Goal: Information Seeking & Learning: Find specific fact

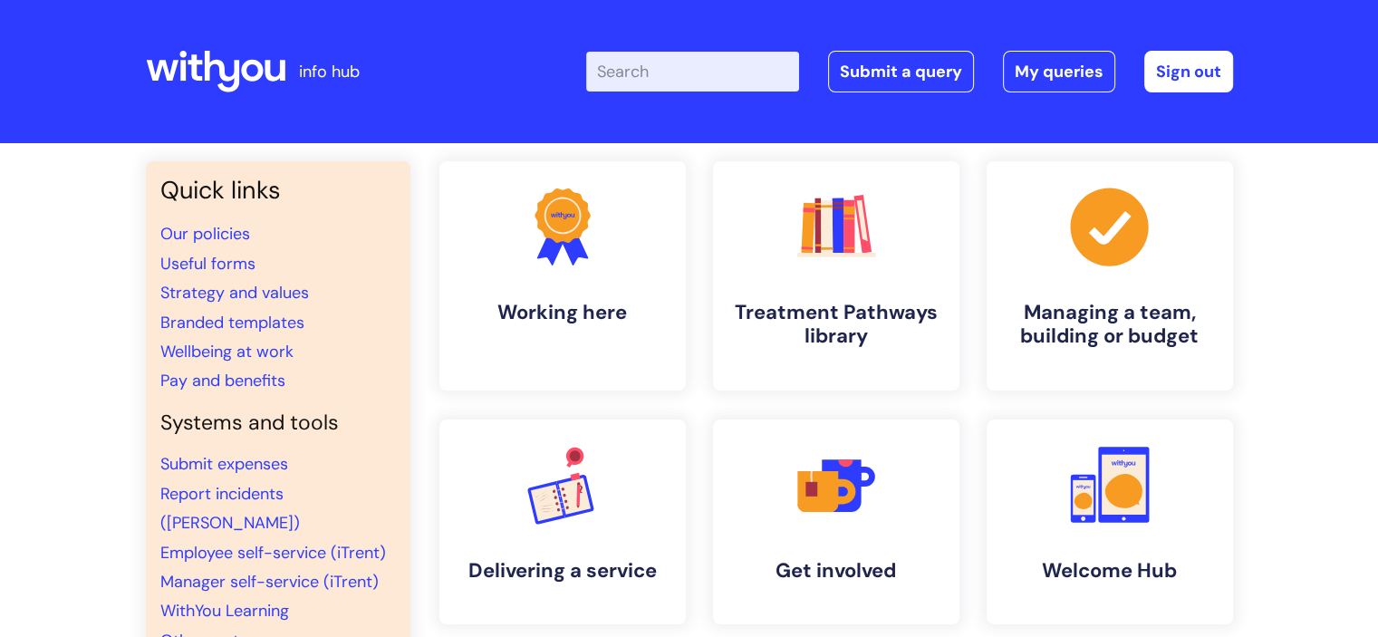
click at [660, 62] on input "Enter your search term here..." at bounding box center [692, 72] width 213 height 40
type input "complaint policy"
click button "Search" at bounding box center [0, 0] width 0 height 0
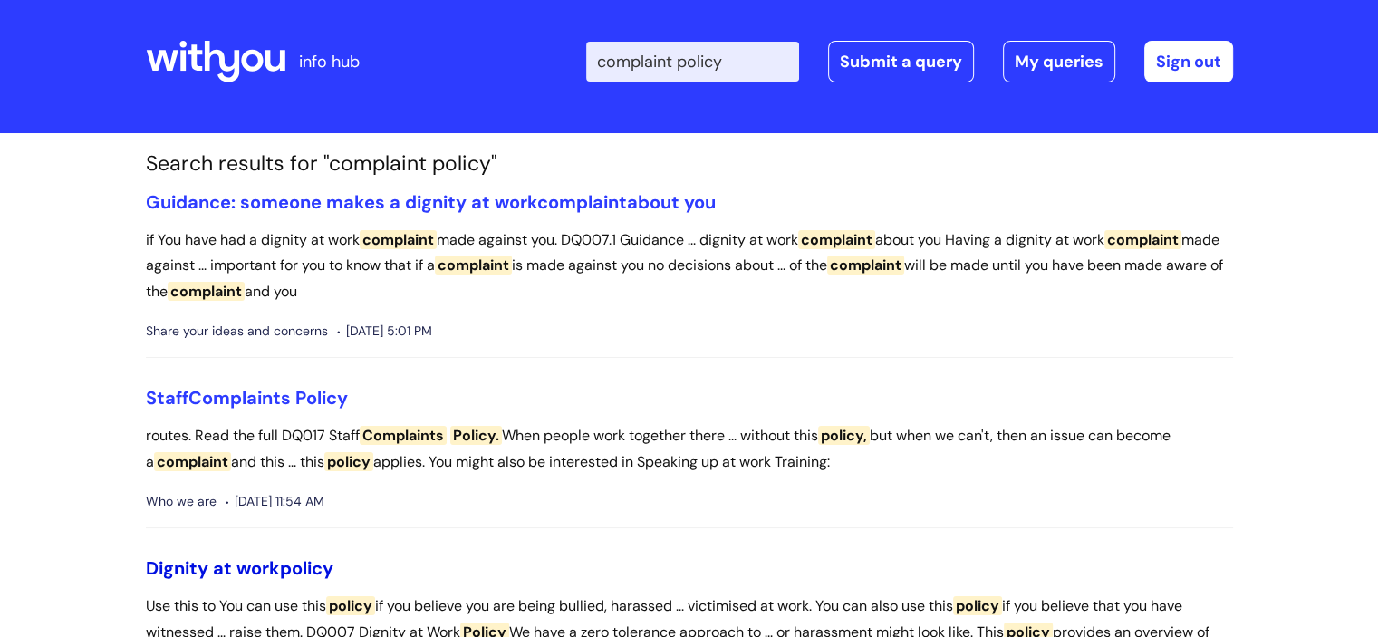
scroll to position [9, 0]
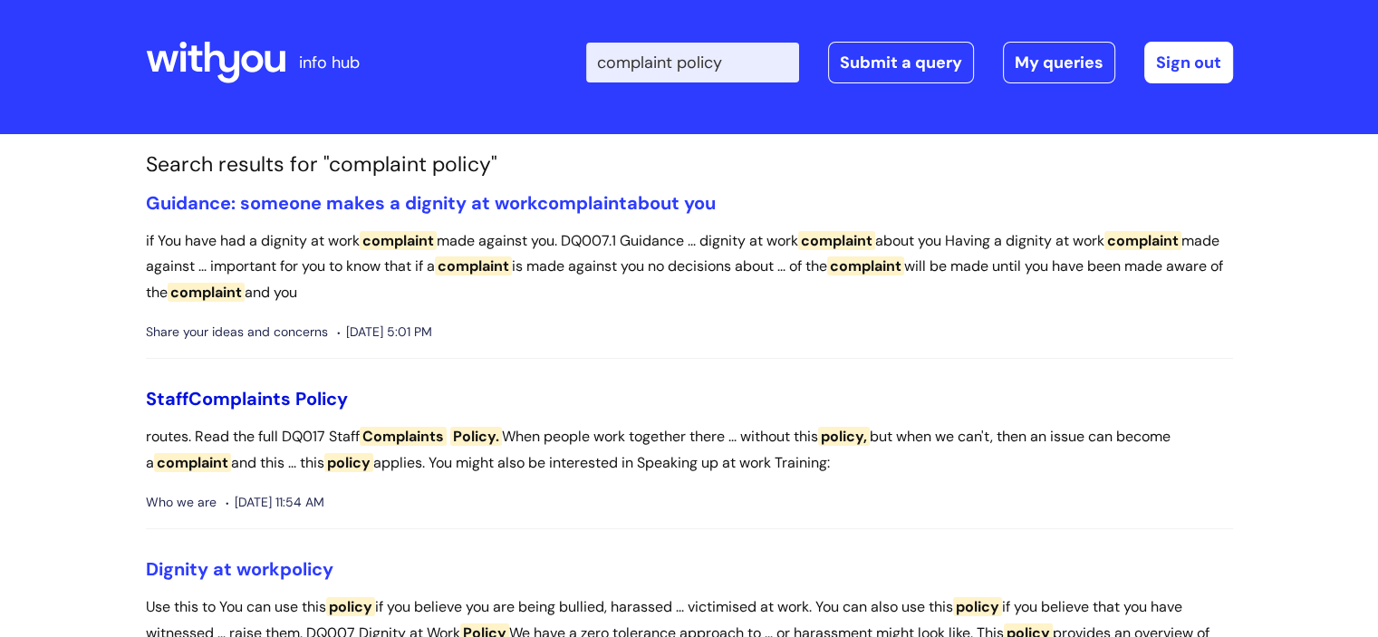
click at [221, 397] on span "Complaints" at bounding box center [239, 399] width 102 height 24
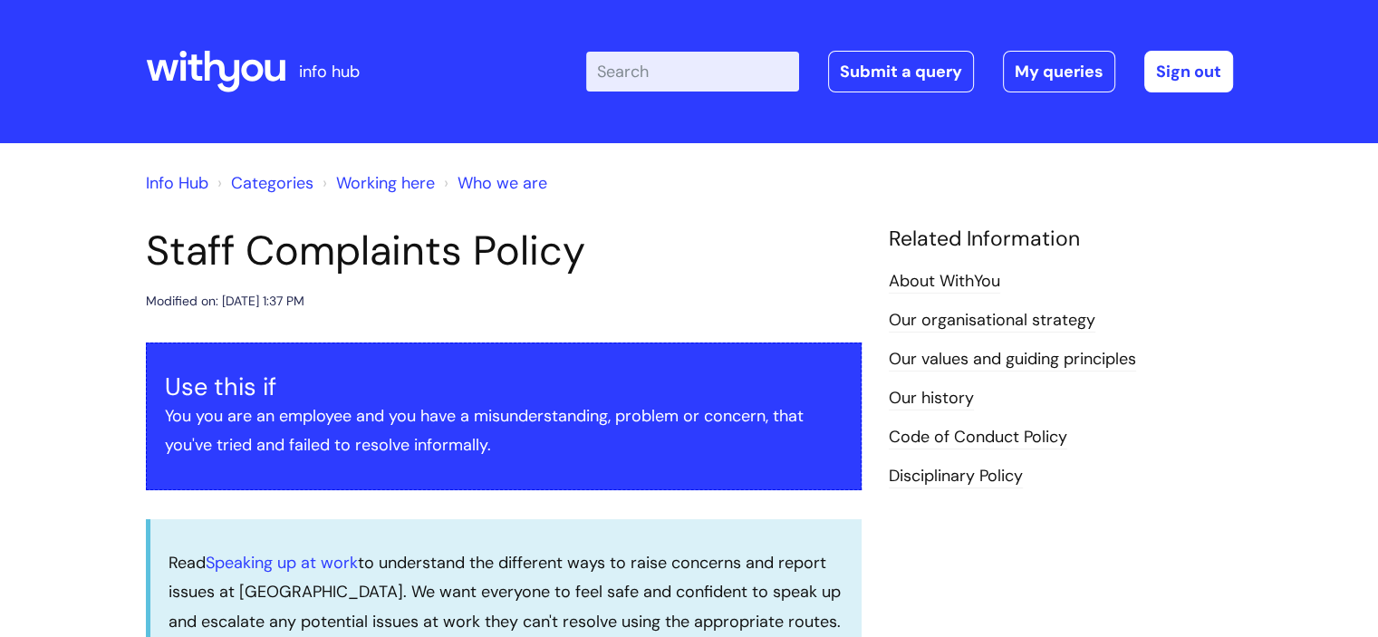
click at [634, 80] on input "Enter your search term here..." at bounding box center [692, 72] width 213 height 40
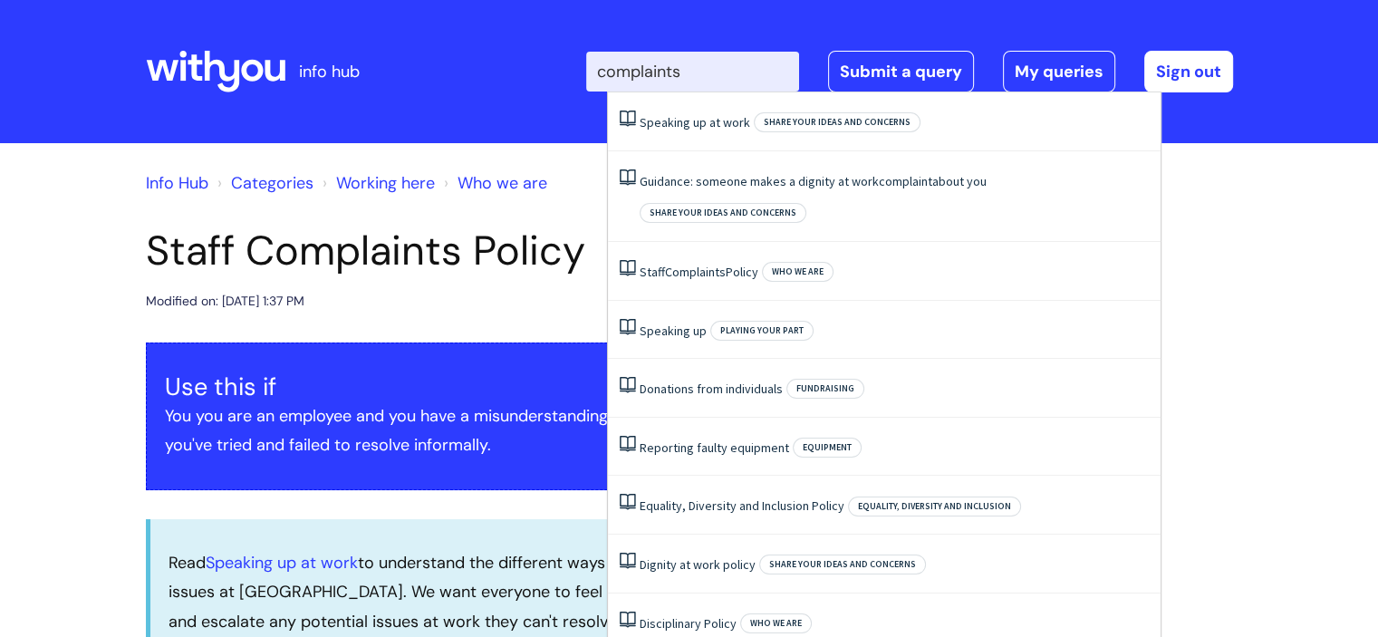
type input "complaints"
click button "Search" at bounding box center [0, 0] width 0 height 0
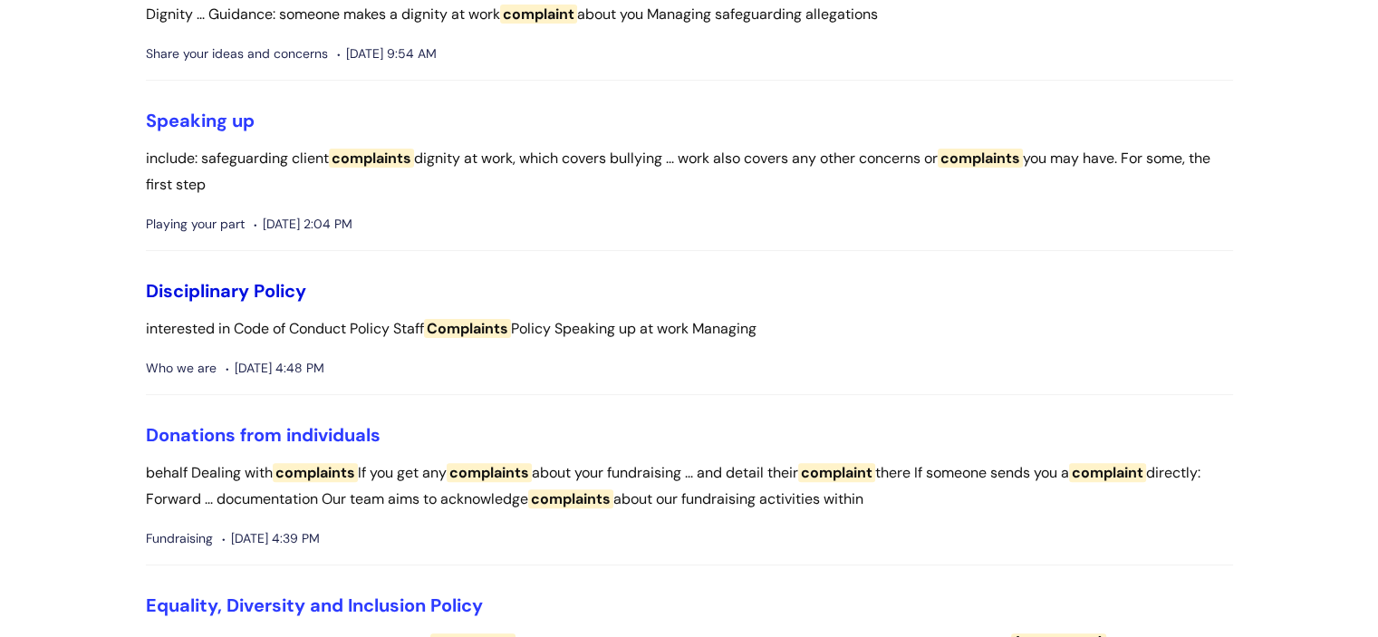
scroll to position [256, 0]
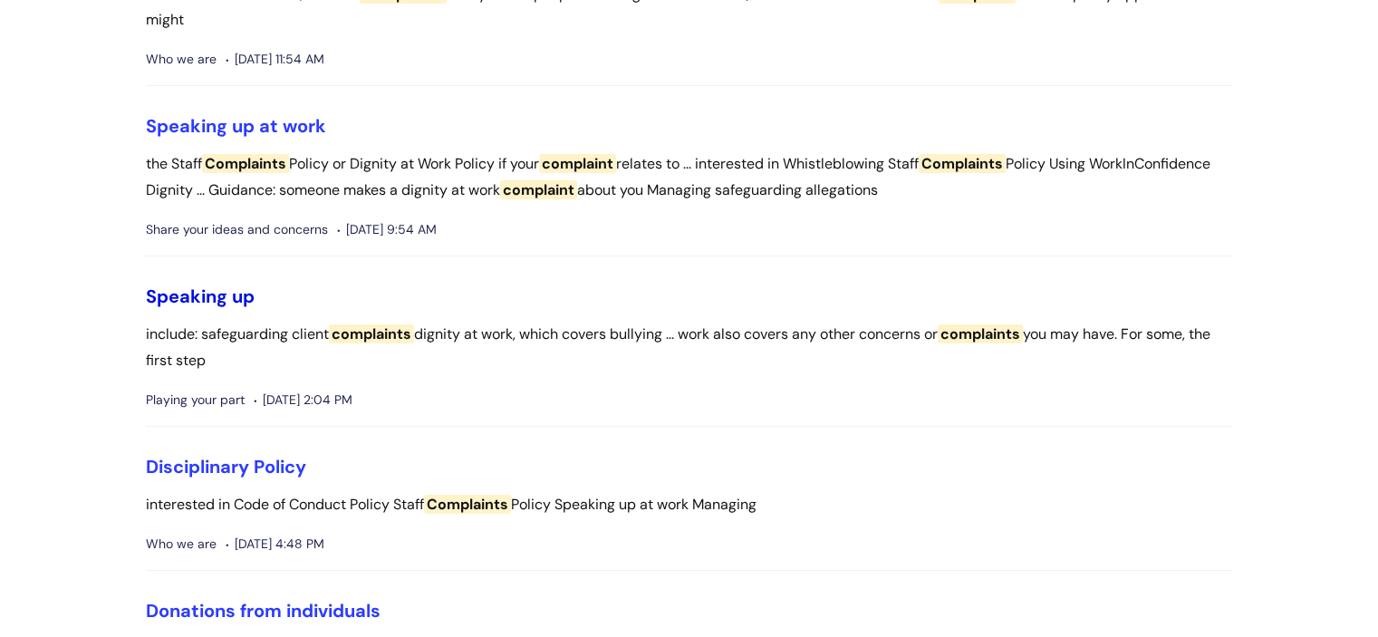
click at [221, 294] on link "Speaking up" at bounding box center [200, 296] width 109 height 24
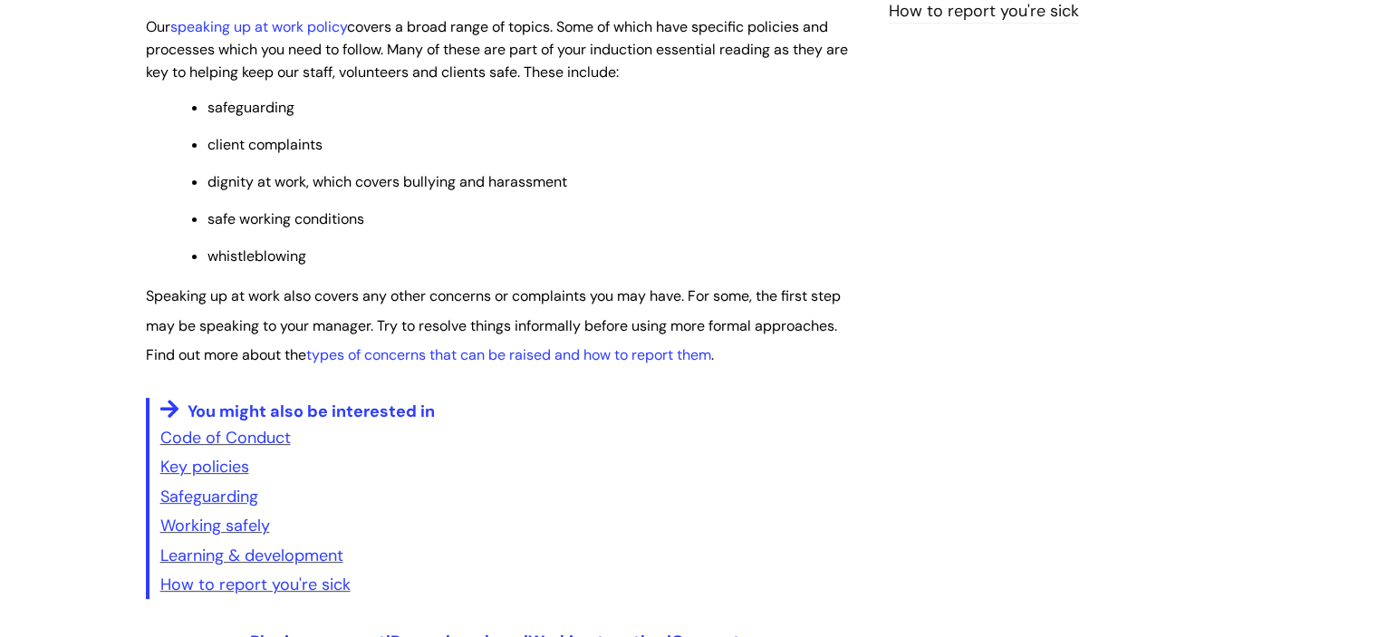
scroll to position [511, 0]
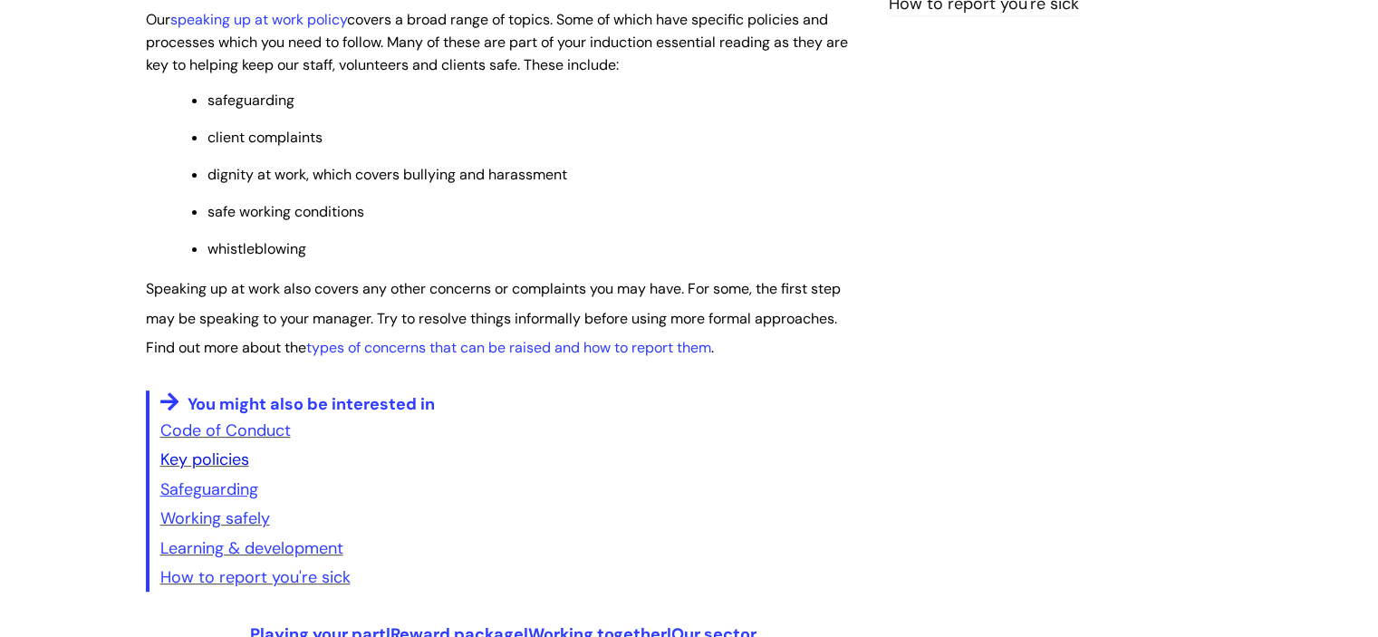
click at [216, 467] on link "Key policies" at bounding box center [204, 459] width 89 height 22
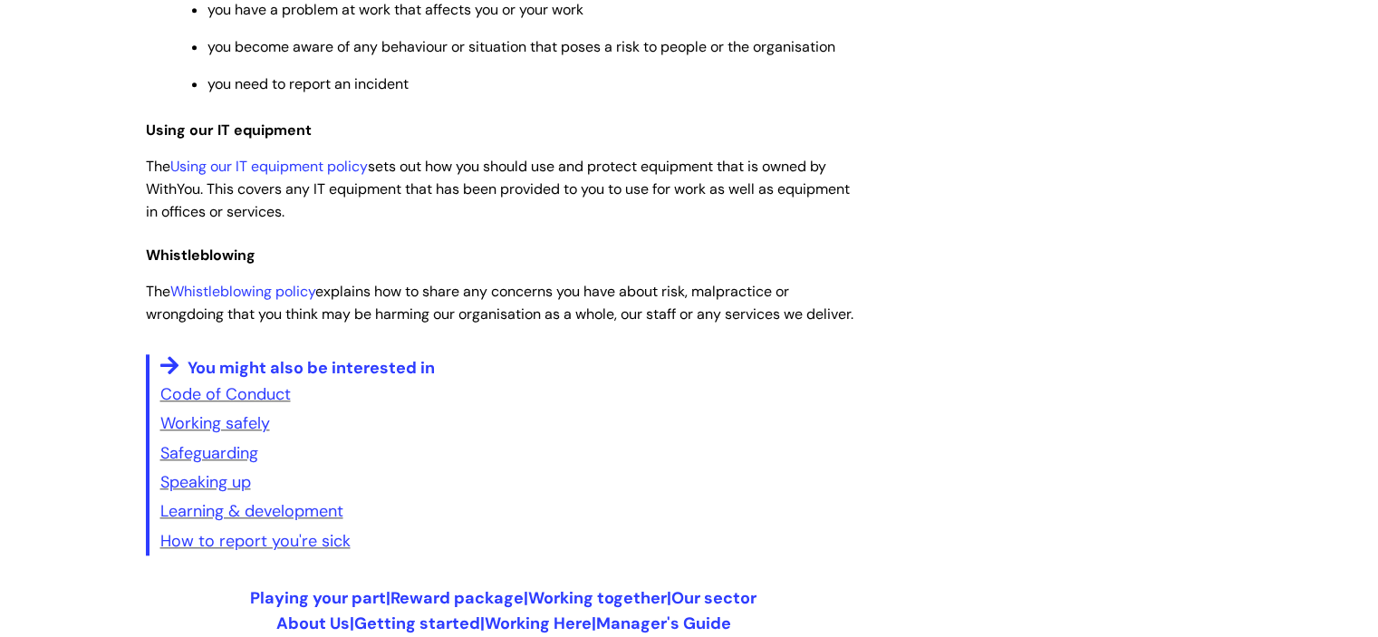
scroll to position [1653, 0]
